Goal: Task Accomplishment & Management: Complete application form

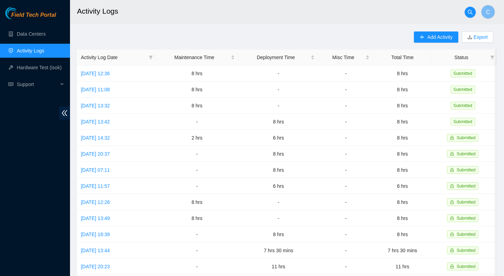
click at [26, 52] on link "Activity Logs" at bounding box center [31, 51] width 28 height 6
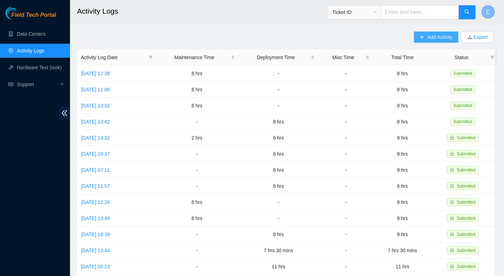
click at [356, 36] on button "Add Activity" at bounding box center [436, 36] width 44 height 11
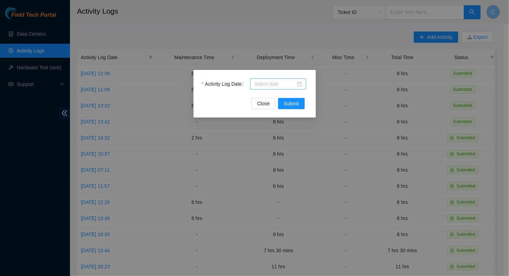
click at [265, 85] on input "Activity Log Date" at bounding box center [274, 84] width 41 height 8
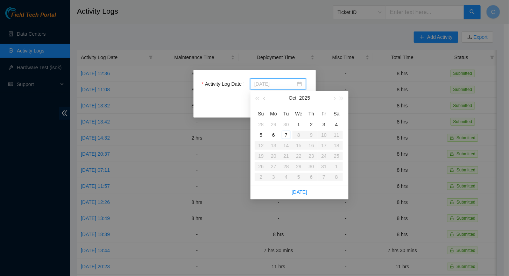
type input "[DATE]"
click at [275, 136] on div "6" at bounding box center [273, 135] width 8 height 8
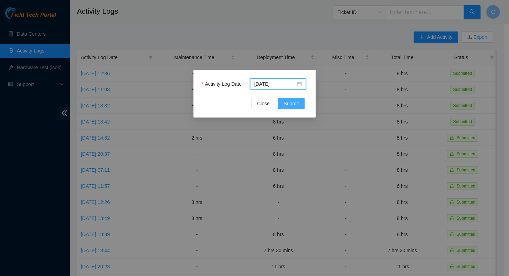
click at [295, 104] on span "Submit" at bounding box center [291, 104] width 15 height 8
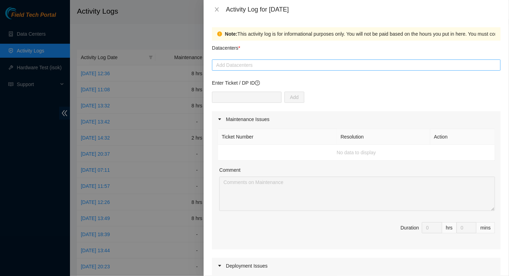
click at [247, 65] on div at bounding box center [356, 65] width 285 height 8
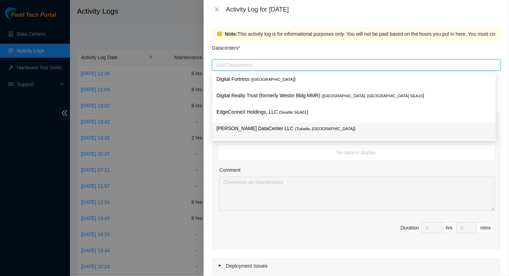
click at [233, 130] on p "[PERSON_NAME] DataCenter LLC ( [GEOGRAPHIC_DATA], [GEOGRAPHIC_DATA] )" at bounding box center [354, 129] width 275 height 8
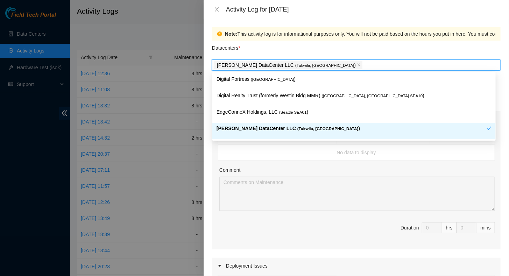
click at [348, 170] on div "Comment" at bounding box center [357, 171] width 276 height 10
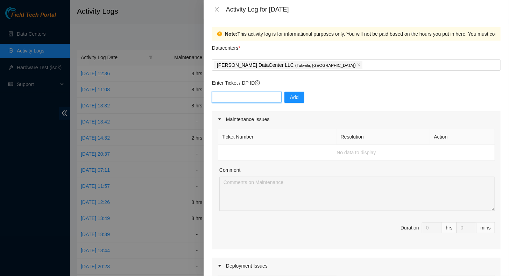
click at [230, 100] on input "text" at bounding box center [247, 97] width 70 height 11
paste input "NETCHG-31779"
type input "NETCHG-31779"
click at [296, 101] on button "Add" at bounding box center [295, 97] width 20 height 11
click at [216, 8] on icon "close" at bounding box center [217, 10] width 6 height 6
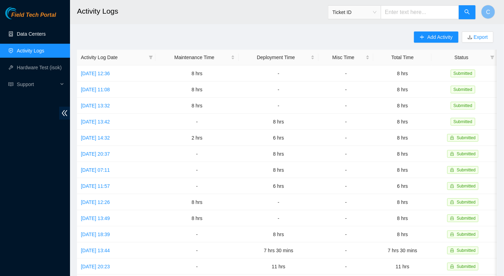
click at [20, 33] on link "Data Centers" at bounding box center [31, 34] width 29 height 6
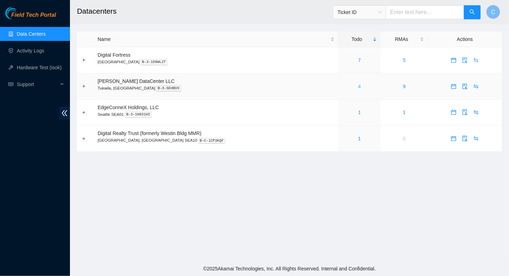
click at [356, 85] on link "4" at bounding box center [359, 87] width 3 height 6
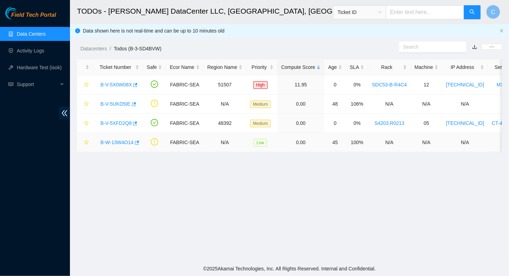
click at [117, 141] on link "B-W-13W4O14" at bounding box center [116, 143] width 33 height 6
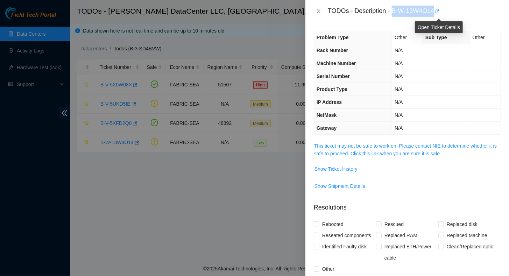
drag, startPoint x: 393, startPoint y: 10, endPoint x: 436, endPoint y: 13, distance: 43.5
click at [356, 13] on div "TODOs - Description - B-W-13W4O14" at bounding box center [414, 11] width 173 height 11
copy div "B-W-13W4O14"
click at [55, 17] on div at bounding box center [254, 138] width 509 height 276
click at [317, 11] on icon "close" at bounding box center [319, 11] width 6 height 6
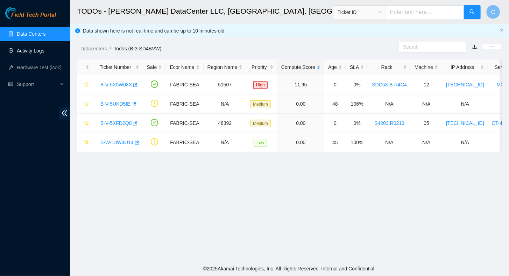
click at [27, 52] on link "Activity Logs" at bounding box center [31, 51] width 28 height 6
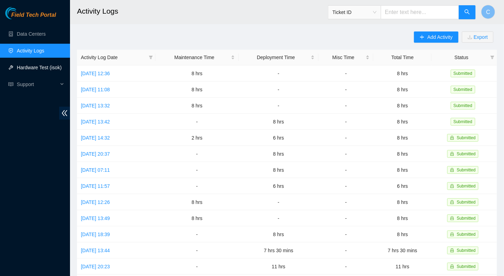
click at [24, 70] on link "Hardware Test (isok)" at bounding box center [39, 68] width 45 height 6
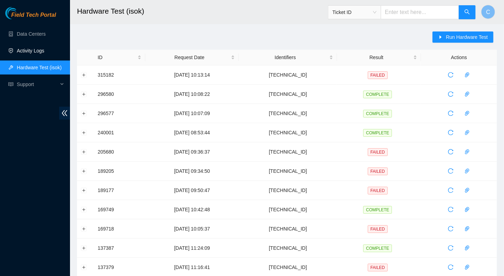
click at [27, 53] on link "Activity Logs" at bounding box center [31, 51] width 28 height 6
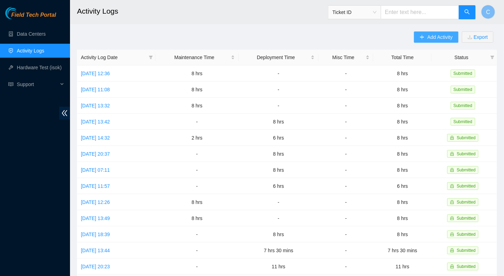
click at [356, 39] on button "Add Activity" at bounding box center [436, 36] width 44 height 11
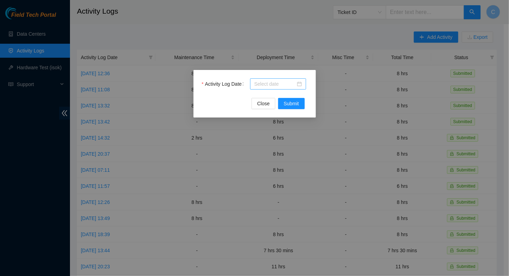
click at [274, 80] on input "Activity Log Date" at bounding box center [274, 84] width 41 height 8
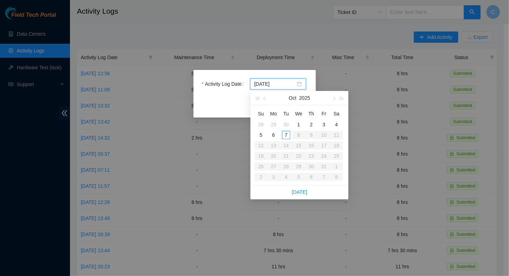
type input "[DATE]"
click at [273, 134] on div "6" at bounding box center [273, 135] width 8 height 8
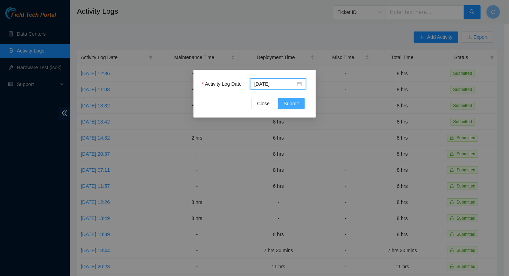
click at [286, 106] on span "Submit" at bounding box center [291, 104] width 15 height 8
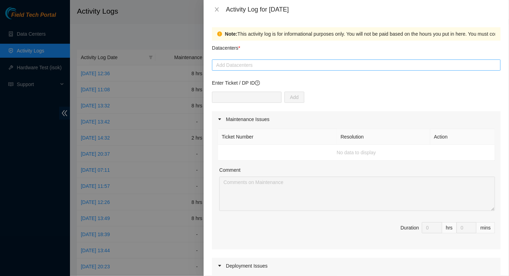
click at [226, 70] on div "Add Datacenters" at bounding box center [356, 64] width 289 height 11
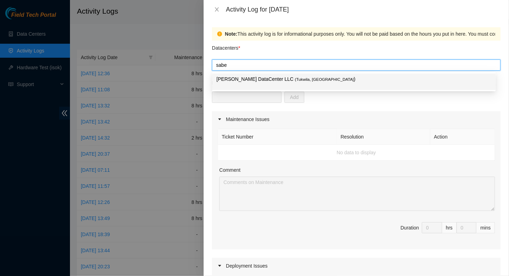
type input "[PERSON_NAME]"
click at [241, 80] on p "[PERSON_NAME] DataCenter LLC ( [GEOGRAPHIC_DATA], [GEOGRAPHIC_DATA] )" at bounding box center [354, 79] width 275 height 8
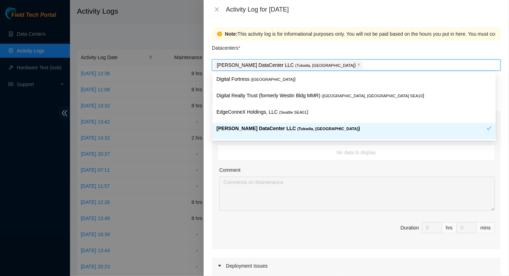
click at [238, 163] on div "Ticket Number Resolution Action No data to display Comment Duration 0 hrs 0 mins" at bounding box center [356, 188] width 289 height 122
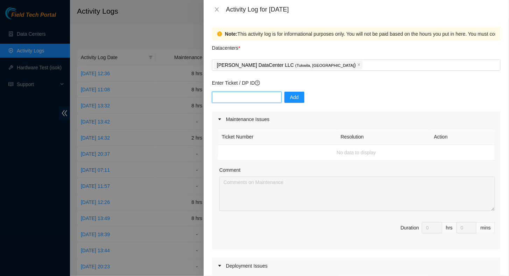
click at [234, 95] on input "text" at bounding box center [247, 97] width 70 height 11
click at [225, 100] on input "text" at bounding box center [247, 97] width 70 height 11
paste input "B-W-13W4O14"
type input "B-W-13W4O14"
click at [291, 100] on span "Add" at bounding box center [294, 97] width 9 height 8
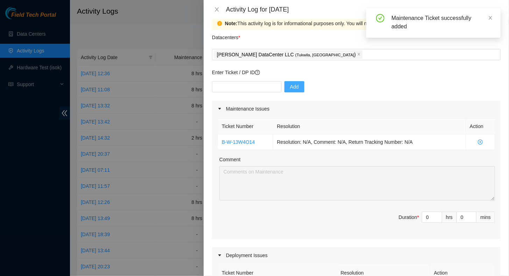
scroll to position [35, 0]
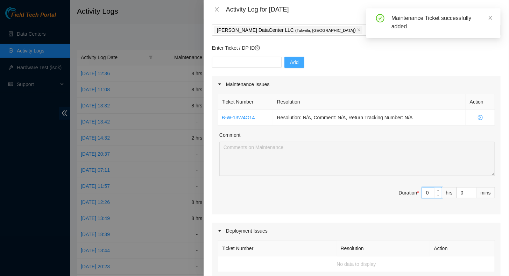
drag, startPoint x: 427, startPoint y: 193, endPoint x: 412, endPoint y: 192, distance: 15.1
click at [356, 192] on span "Duration * 0 hrs 0 mins" at bounding box center [357, 197] width 278 height 20
type input "8"
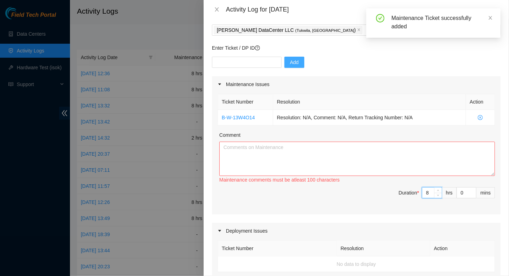
type input "8"
click at [284, 155] on textarea "Comment" at bounding box center [357, 159] width 276 height 34
paste textarea "Worked with DWDM team, [PERSON_NAME], Net Techs [PERSON_NAME], [PERSON_NAME] an…"
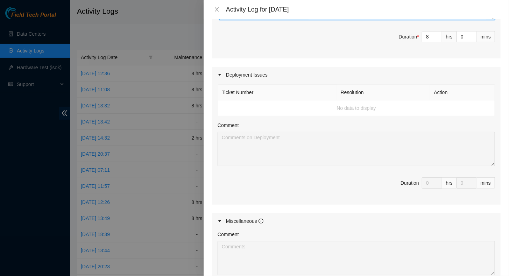
scroll to position [300, 0]
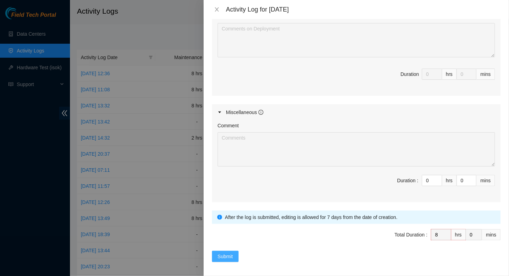
type textarea "Worked with DWDM team, [PERSON_NAME], Net Techs [PERSON_NAME], [PERSON_NAME] an…"
click at [222, 200] on span "Submit" at bounding box center [225, 257] width 15 height 8
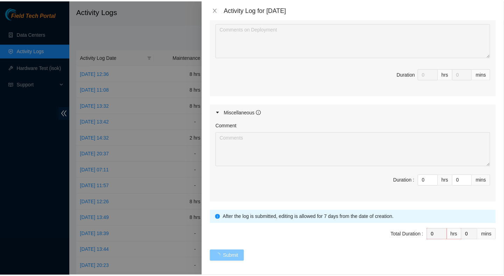
scroll to position [0, 0]
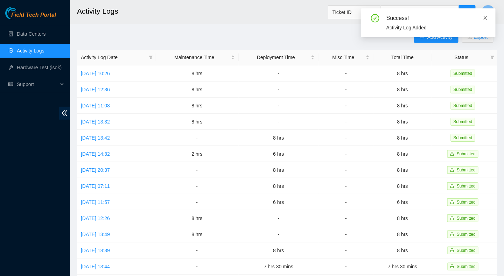
click at [356, 17] on icon "close" at bounding box center [485, 17] width 5 height 5
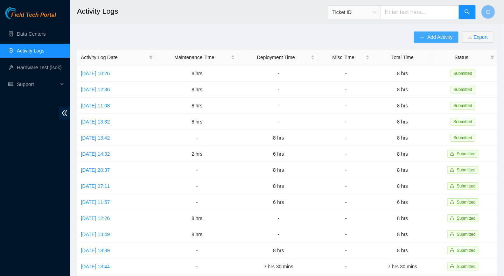
click at [356, 36] on icon "plus" at bounding box center [422, 37] width 5 height 5
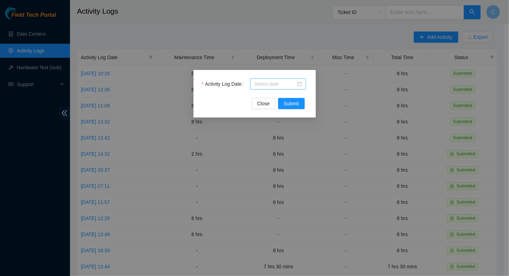
click at [263, 84] on input "Activity Log Date" at bounding box center [274, 84] width 41 height 8
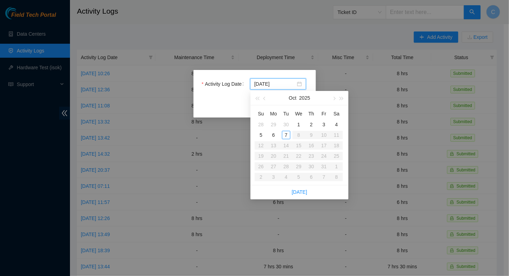
type input "[DATE]"
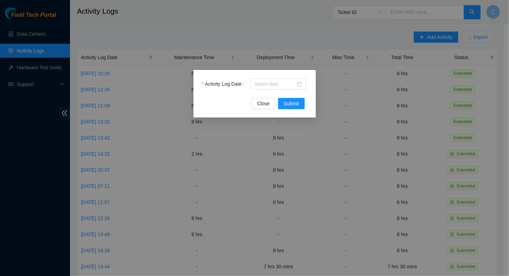
click at [321, 37] on div "Activity Log Date Close Submit" at bounding box center [254, 138] width 509 height 276
click at [263, 106] on span "Close" at bounding box center [263, 104] width 13 height 8
